Goal: Task Accomplishment & Management: Use online tool/utility

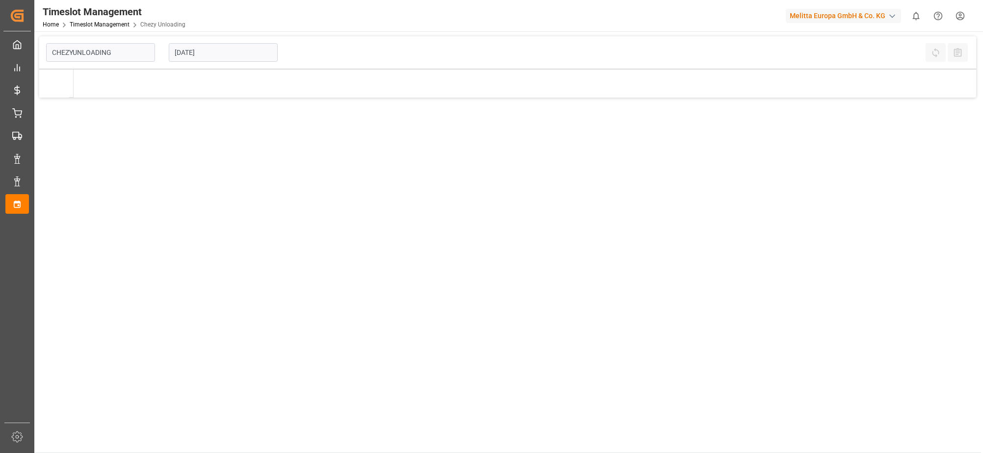
type input "Chezy Unloading"
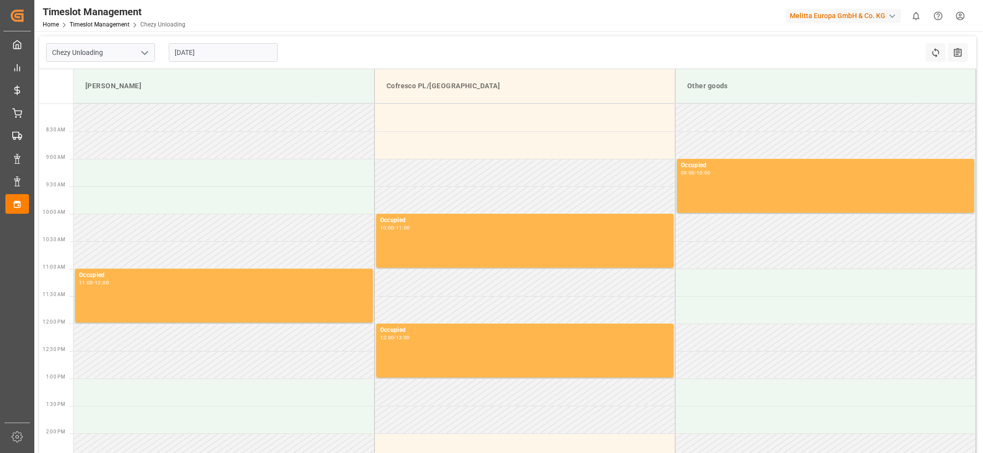
click at [182, 54] on input "[DATE]" at bounding box center [223, 52] width 109 height 19
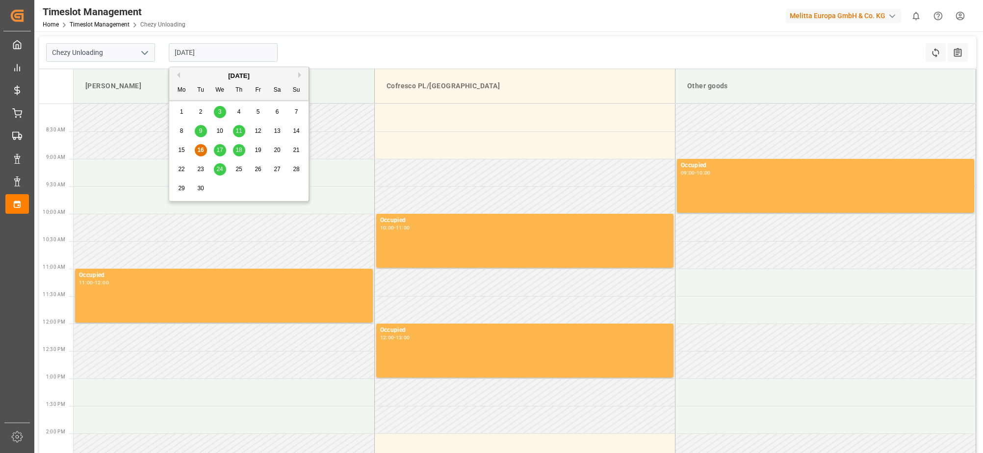
click at [219, 151] on span "17" at bounding box center [219, 150] width 6 height 7
type input "[DATE]"
